Goal: Check status

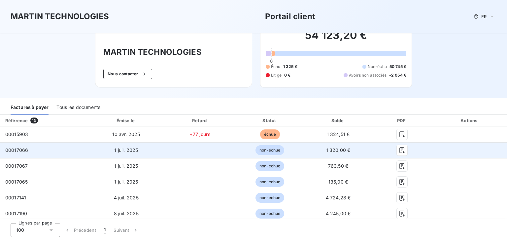
scroll to position [66, 0]
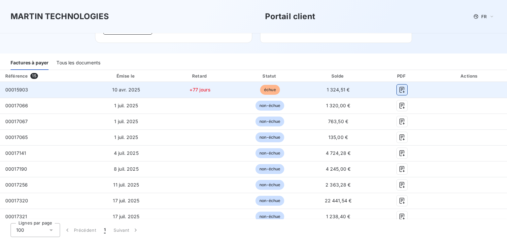
click at [399, 89] on icon "button" at bounding box center [402, 90] width 7 height 7
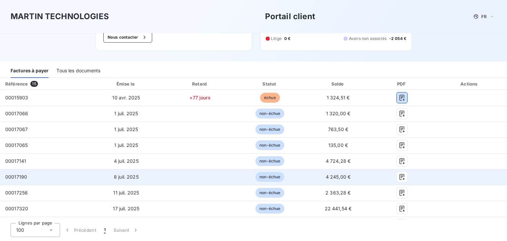
scroll to position [57, 0]
